Goal: Task Accomplishment & Management: Complete application form

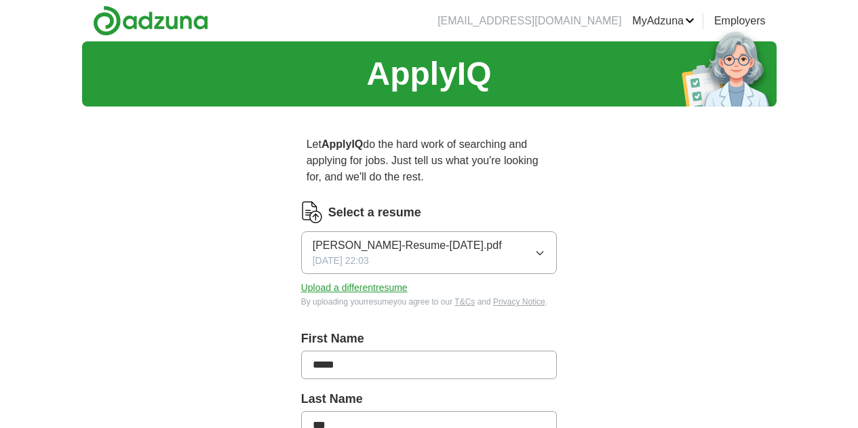
click at [454, 244] on button "[PERSON_NAME]-Resume-[DATE].pdf [DATE] 22:03" at bounding box center [429, 252] width 256 height 43
click at [532, 201] on div "Select a resume" at bounding box center [429, 212] width 256 height 22
click at [319, 281] on button "Upload a different resume" at bounding box center [354, 288] width 106 height 14
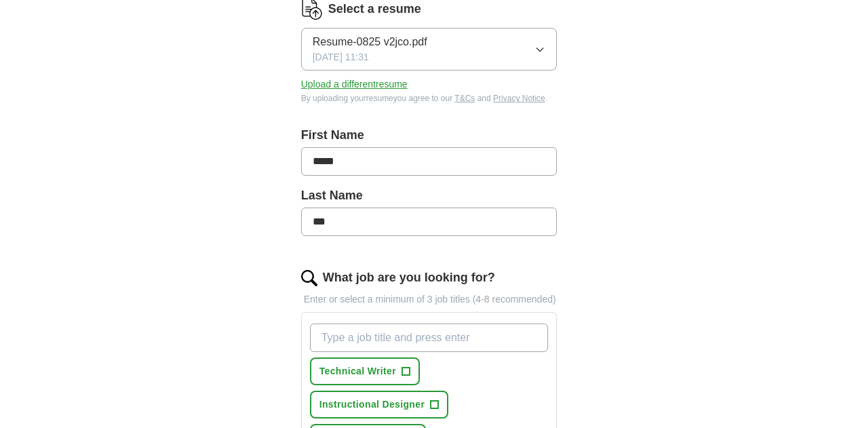
scroll to position [407, 0]
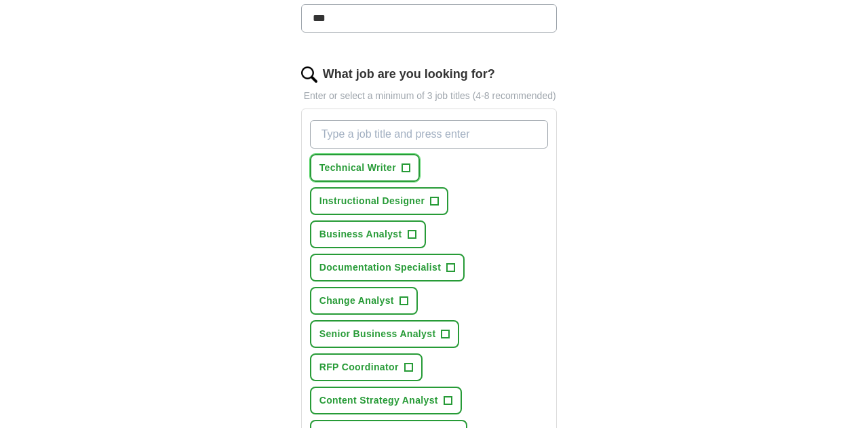
click at [401, 163] on span "+" at bounding box center [405, 168] width 8 height 11
click at [408, 229] on span "+" at bounding box center [412, 234] width 8 height 11
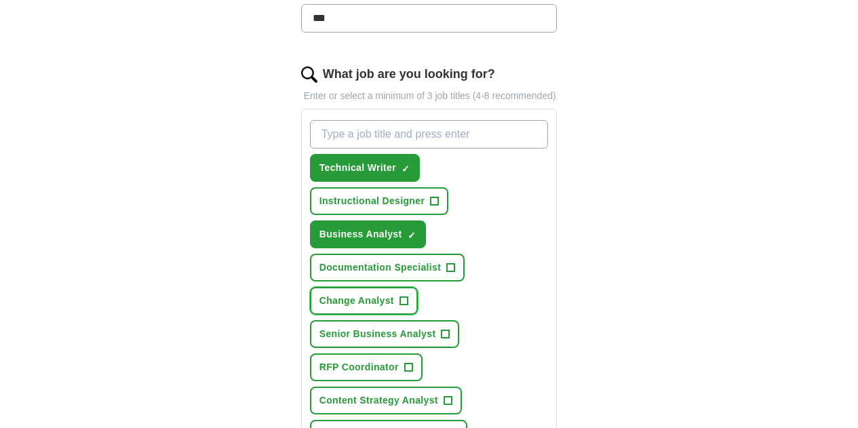
click at [399, 296] on span "+" at bounding box center [403, 301] width 8 height 11
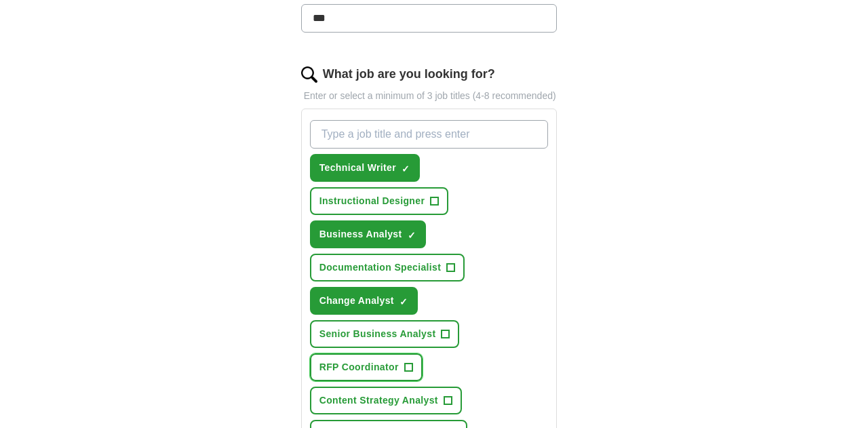
click at [404, 362] on span "+" at bounding box center [408, 367] width 8 height 11
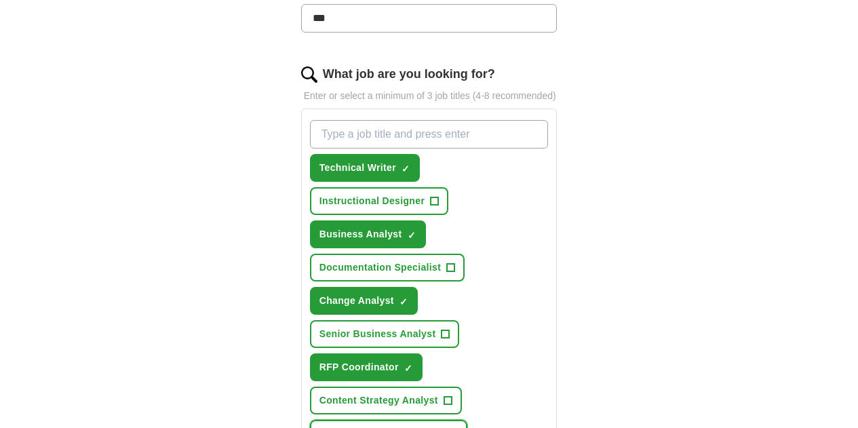
click at [375, 427] on span "Business Process Analyst" at bounding box center [381, 434] width 124 height 14
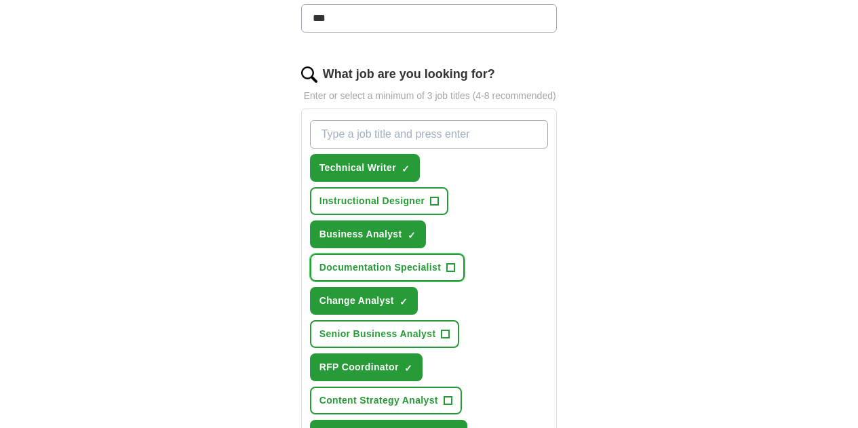
click at [441, 260] on span "Documentation Specialist" at bounding box center [380, 267] width 122 height 14
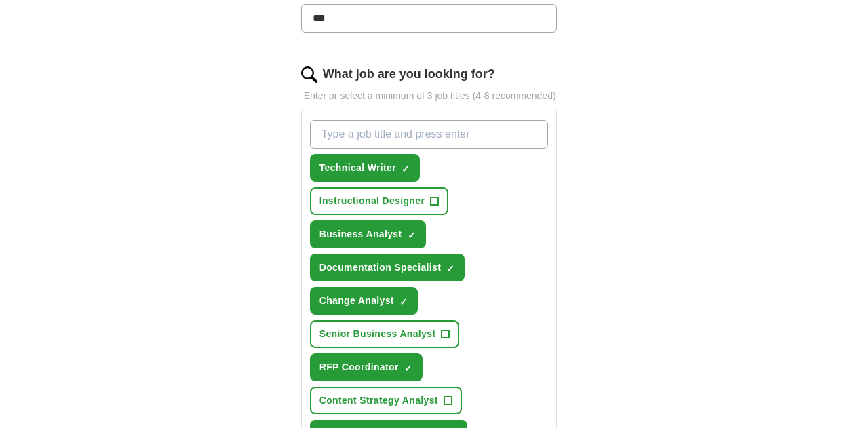
click at [438, 393] on span "Content Strategy Analyst" at bounding box center [378, 400] width 119 height 14
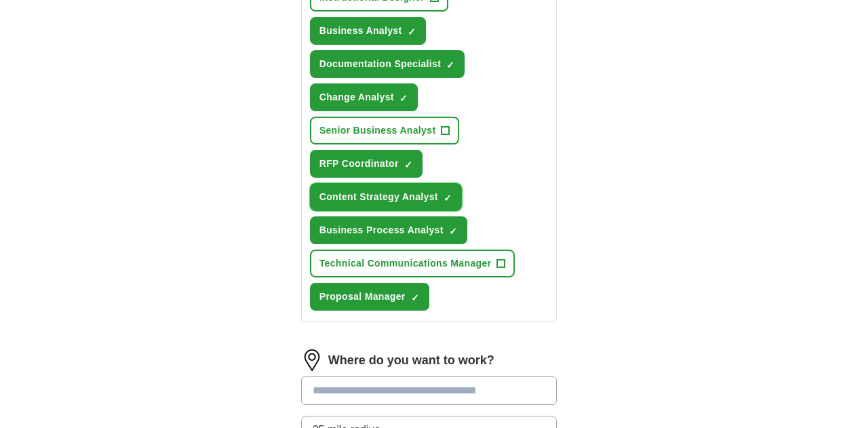
scroll to position [786, 0]
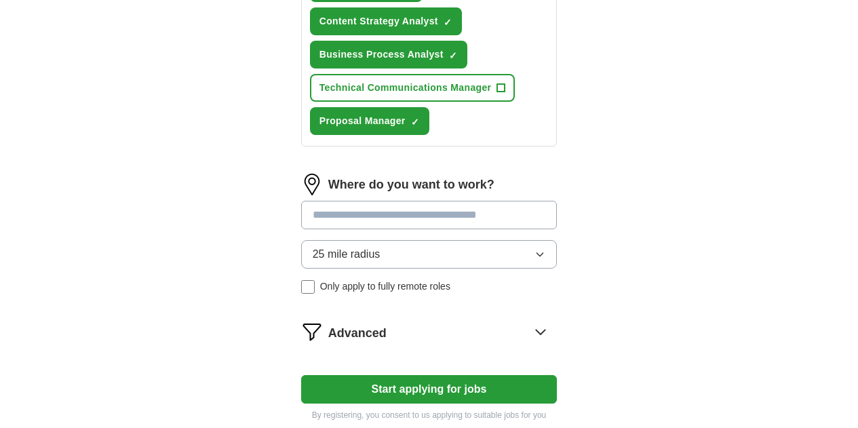
click at [483, 201] on input at bounding box center [429, 215] width 256 height 28
type input "******"
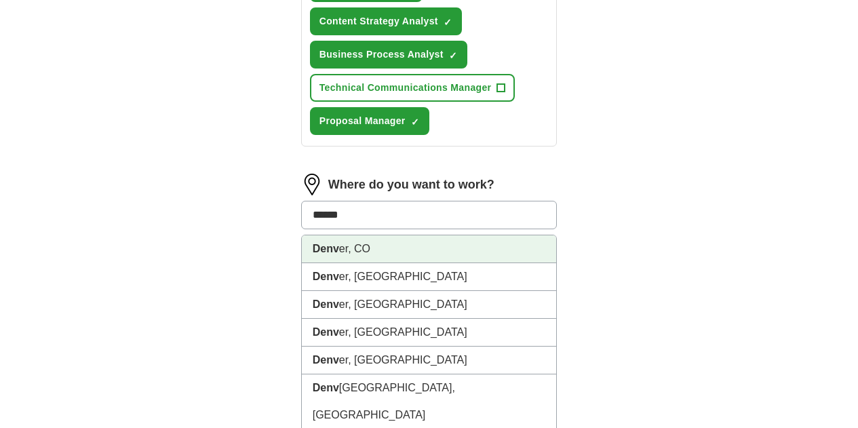
click at [478, 235] on li "Denv er, CO" at bounding box center [429, 249] width 255 height 28
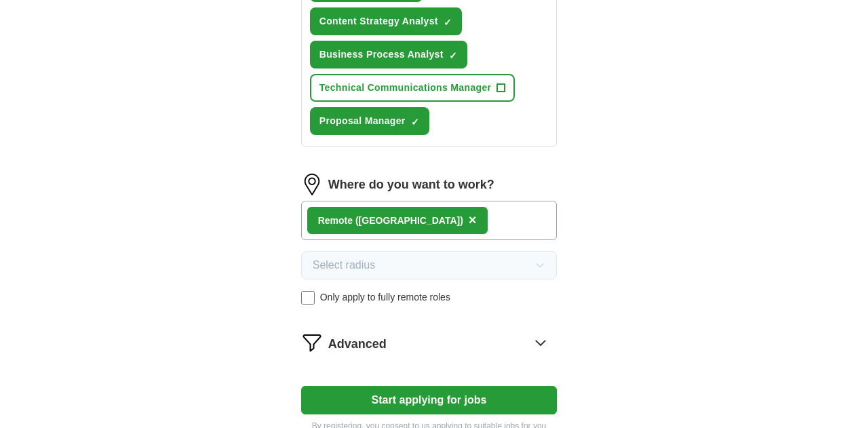
click at [436, 386] on button "Start applying for jobs" at bounding box center [429, 400] width 256 height 28
select select "**"
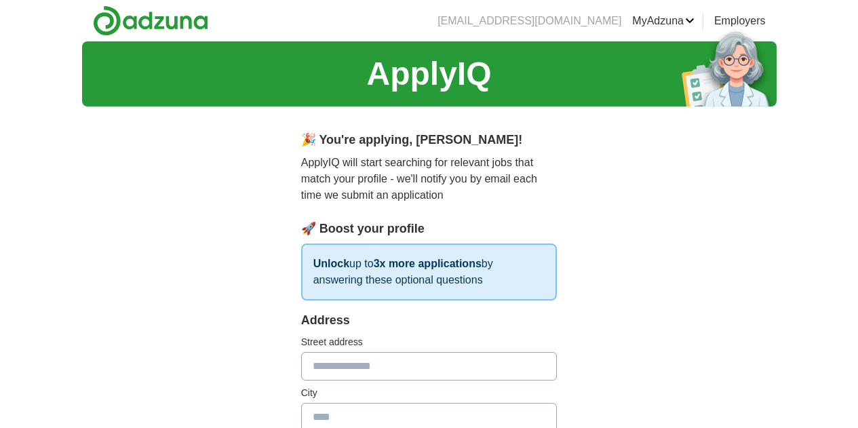
scroll to position [203, 0]
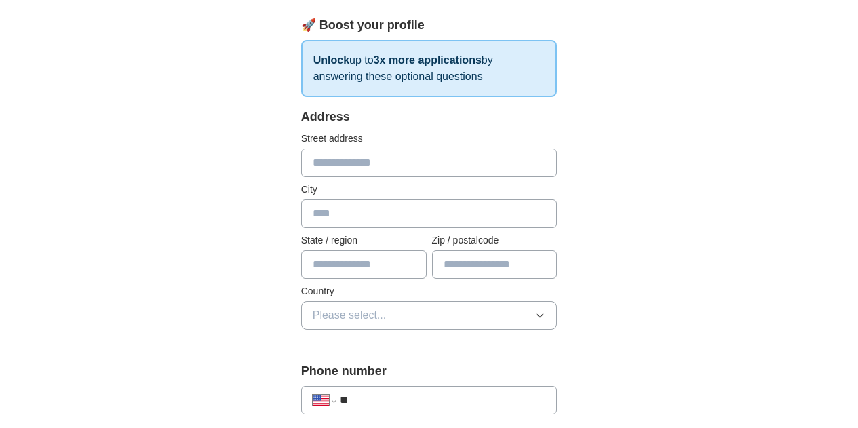
click at [405, 149] on input "text" at bounding box center [429, 163] width 256 height 28
type input "**********"
type input "**"
type input "*****"
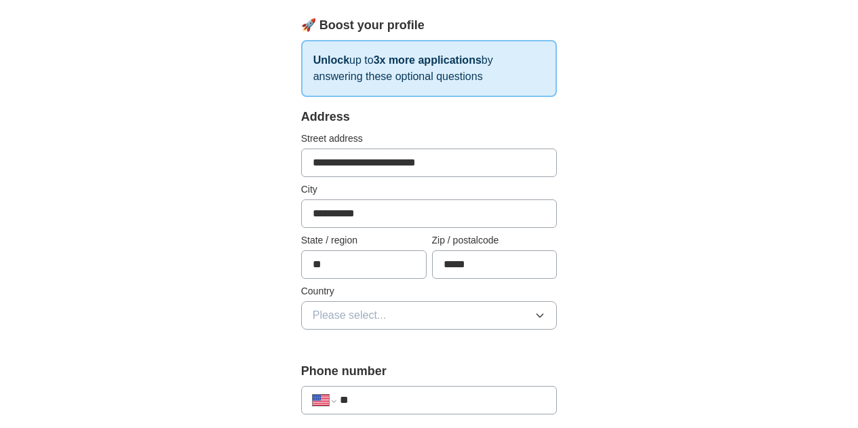
click at [387, 301] on button "Please select..." at bounding box center [429, 315] width 256 height 28
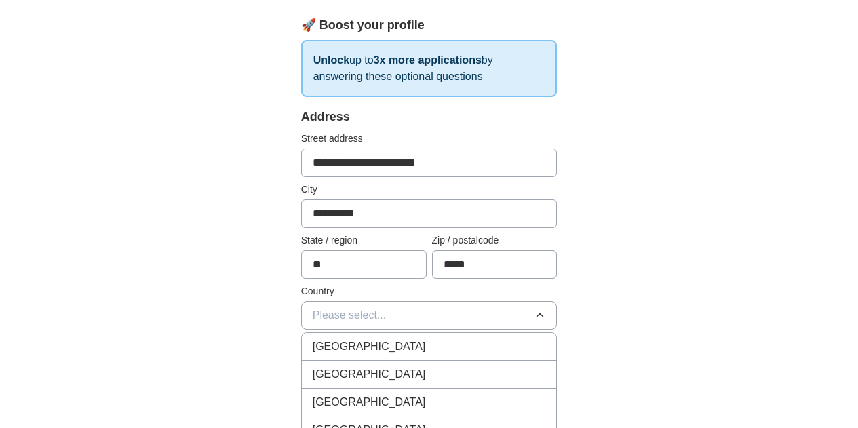
click at [371, 366] on div "[GEOGRAPHIC_DATA]" at bounding box center [429, 374] width 233 height 16
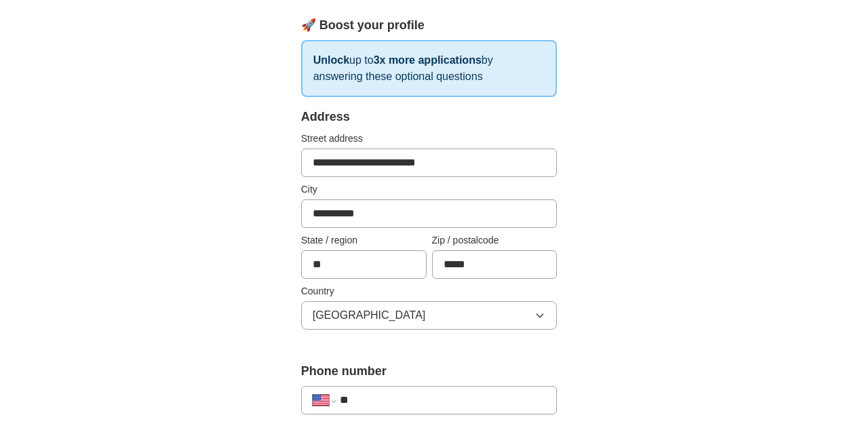
scroll to position [407, 0]
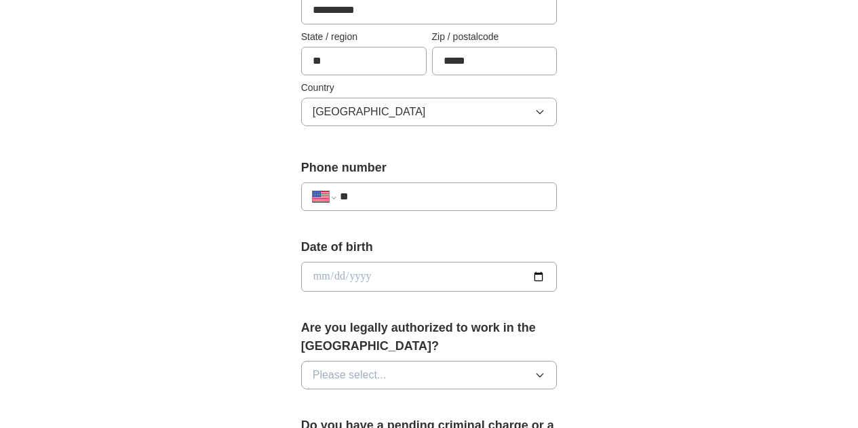
click at [360, 189] on input "**" at bounding box center [443, 197] width 206 height 16
type input "**********"
click at [414, 361] on button "Please select..." at bounding box center [429, 375] width 256 height 28
click at [374, 398] on div "Yes" at bounding box center [429, 406] width 233 height 16
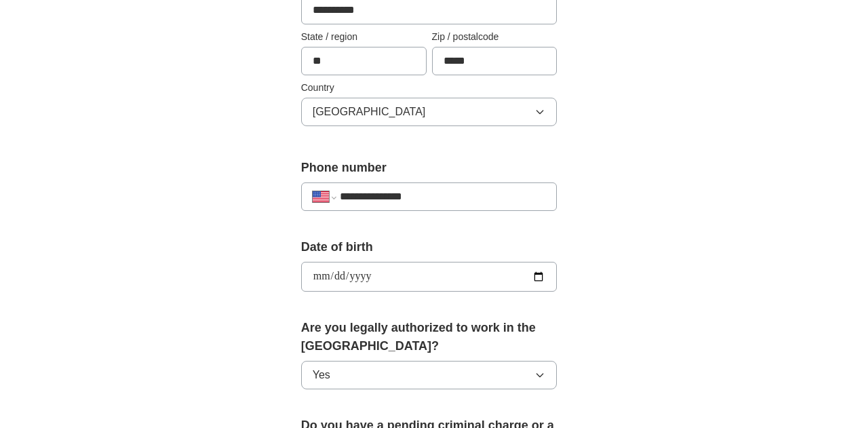
scroll to position [610, 0]
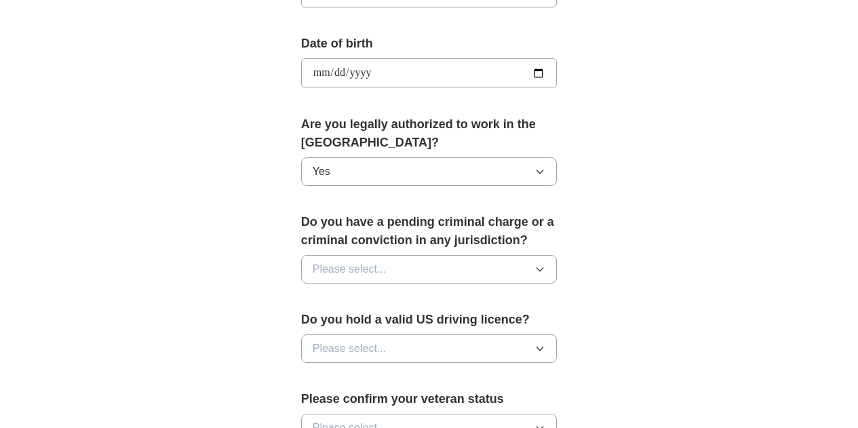
click at [401, 255] on button "Please select..." at bounding box center [429, 269] width 256 height 28
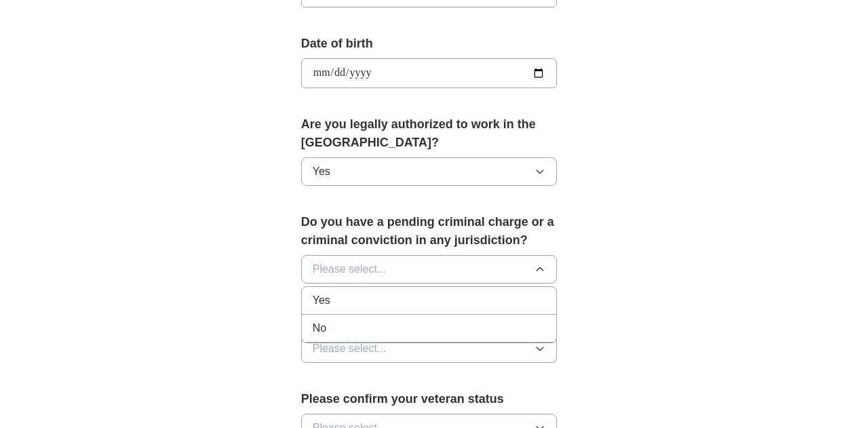
click at [357, 320] on div "No" at bounding box center [429, 328] width 233 height 16
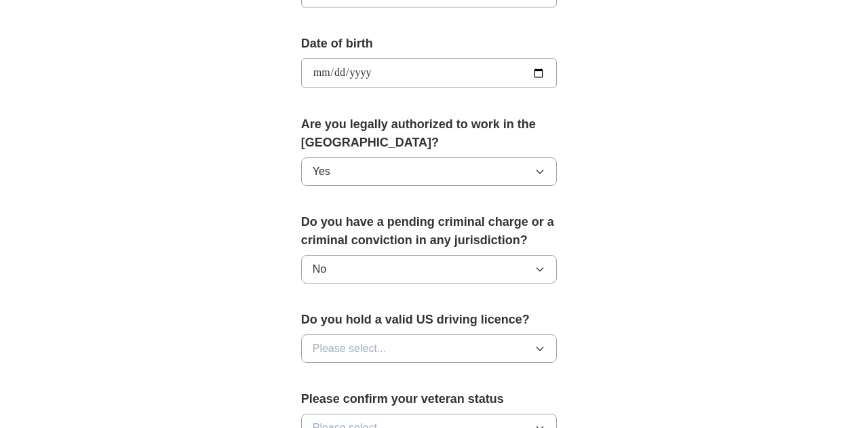
click at [359, 334] on button "Please select..." at bounding box center [429, 348] width 256 height 28
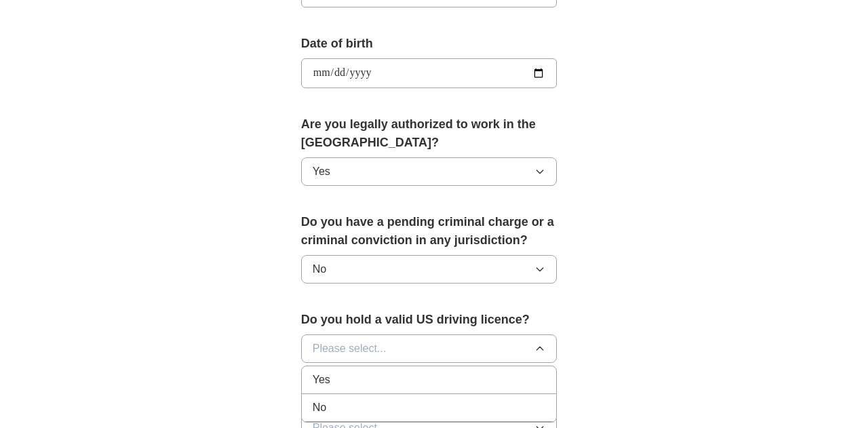
click at [338, 372] on div "Yes" at bounding box center [429, 380] width 233 height 16
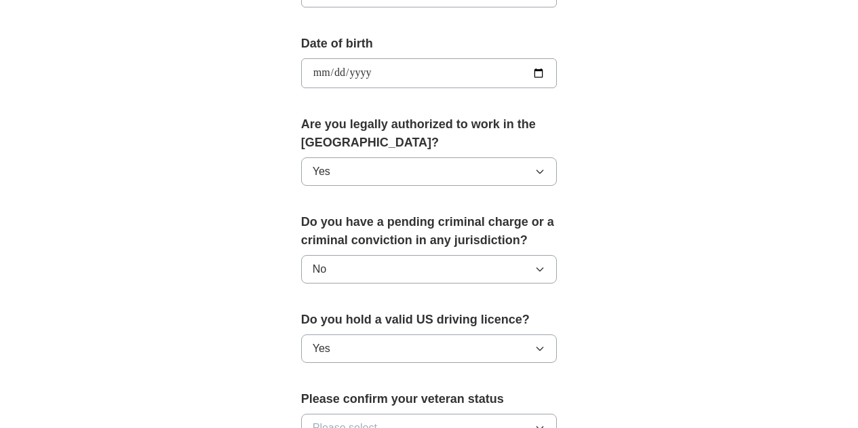
scroll to position [814, 0]
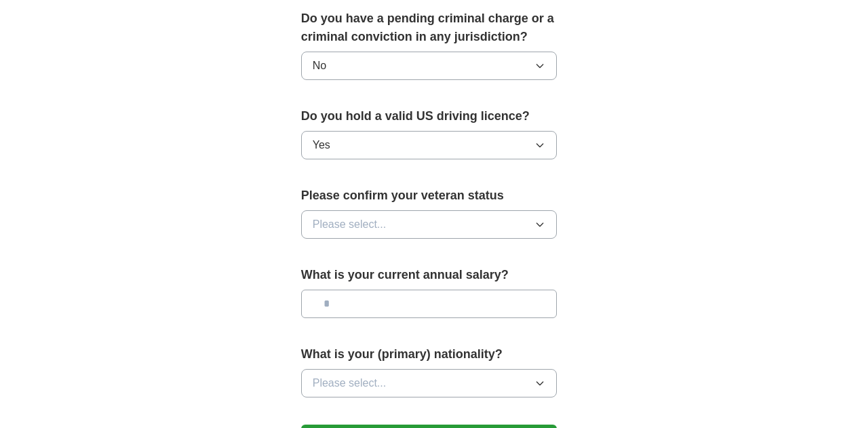
click at [393, 210] on button "Please select..." at bounding box center [429, 224] width 256 height 28
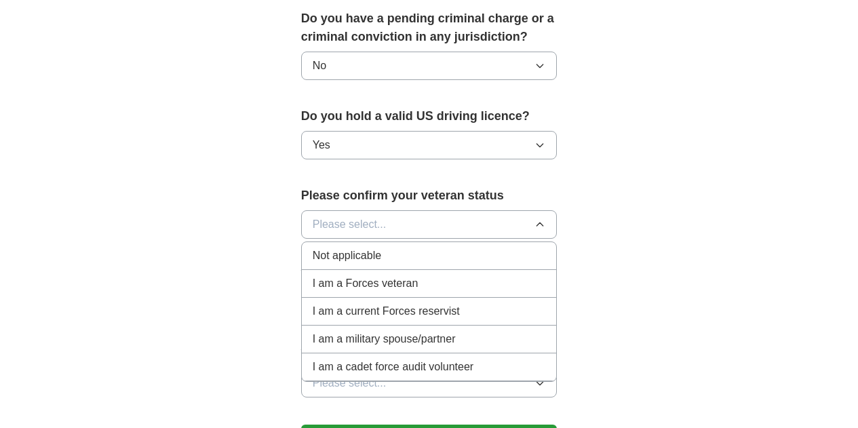
click at [374, 248] on div "Not applicable" at bounding box center [429, 256] width 233 height 16
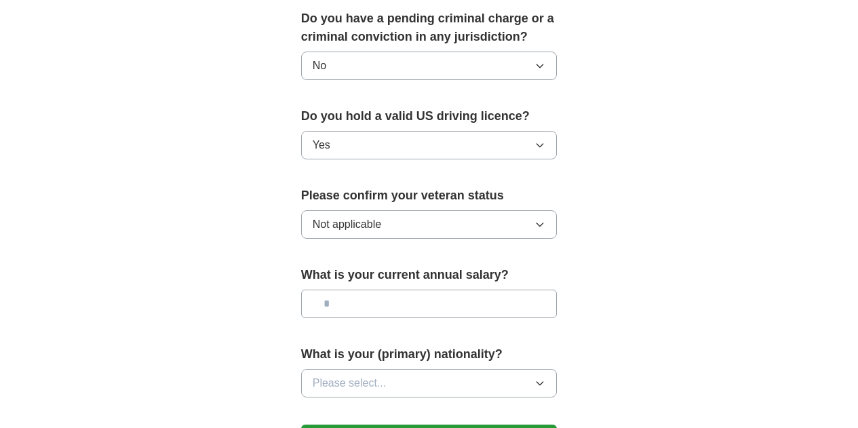
click at [374, 290] on input "text" at bounding box center [429, 304] width 256 height 28
type input "********"
click at [374, 369] on button "Please select..." at bounding box center [429, 383] width 256 height 28
click at [361, 406] on div "American" at bounding box center [429, 414] width 233 height 16
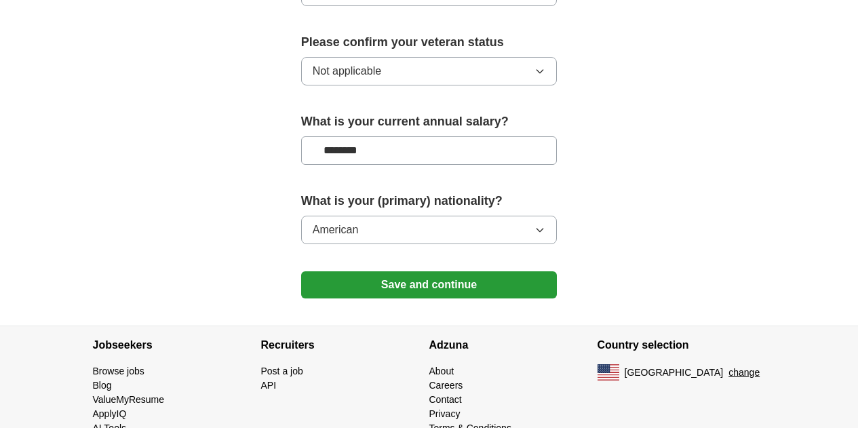
click at [439, 271] on button "Save and continue" at bounding box center [429, 284] width 256 height 27
